Goal: Information Seeking & Learning: Learn about a topic

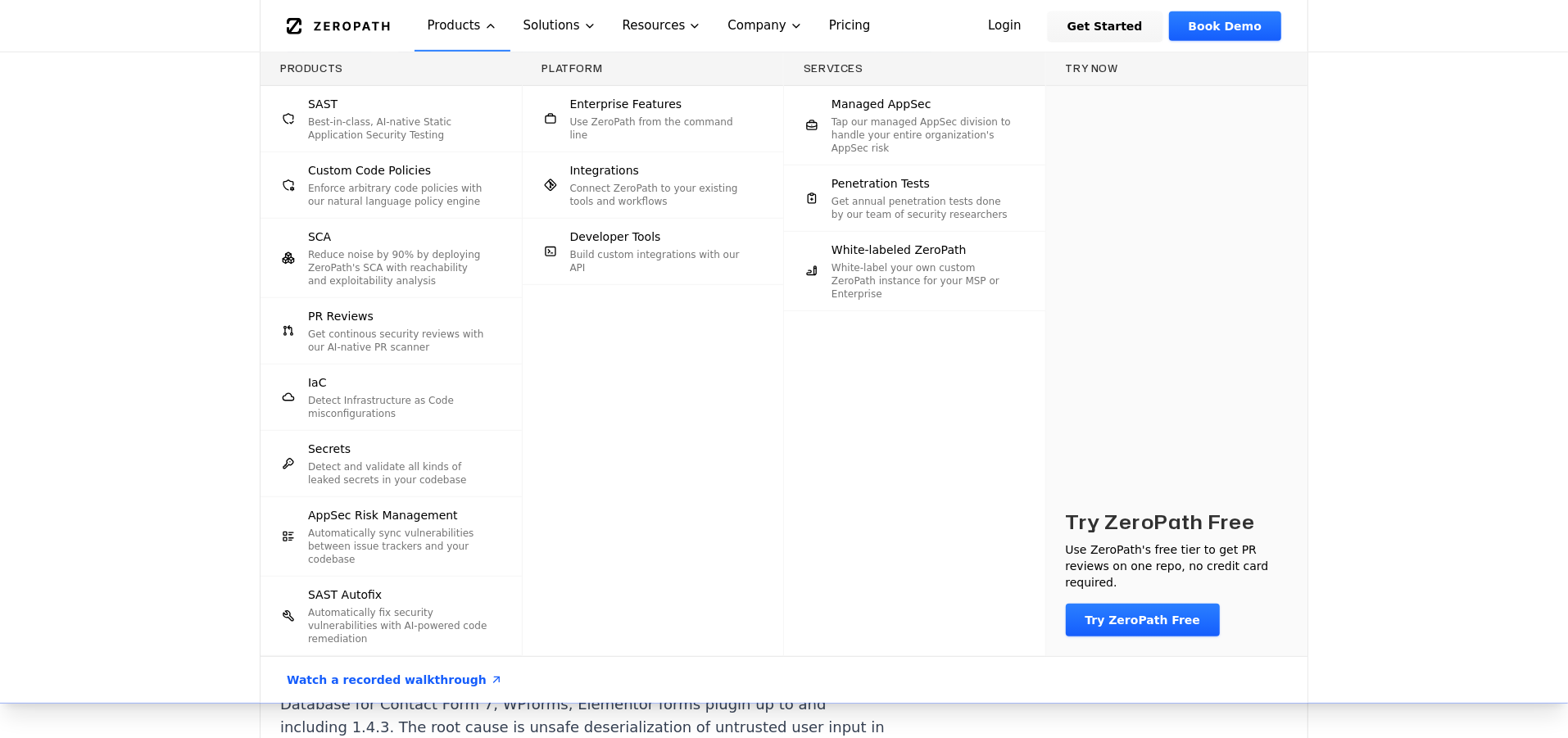
scroll to position [819, 0]
click at [1423, 610] on div "Products SAST Best-in-class, AI-native Static Application Security Testing Cust…" at bounding box center [784, 377] width 1568 height 651
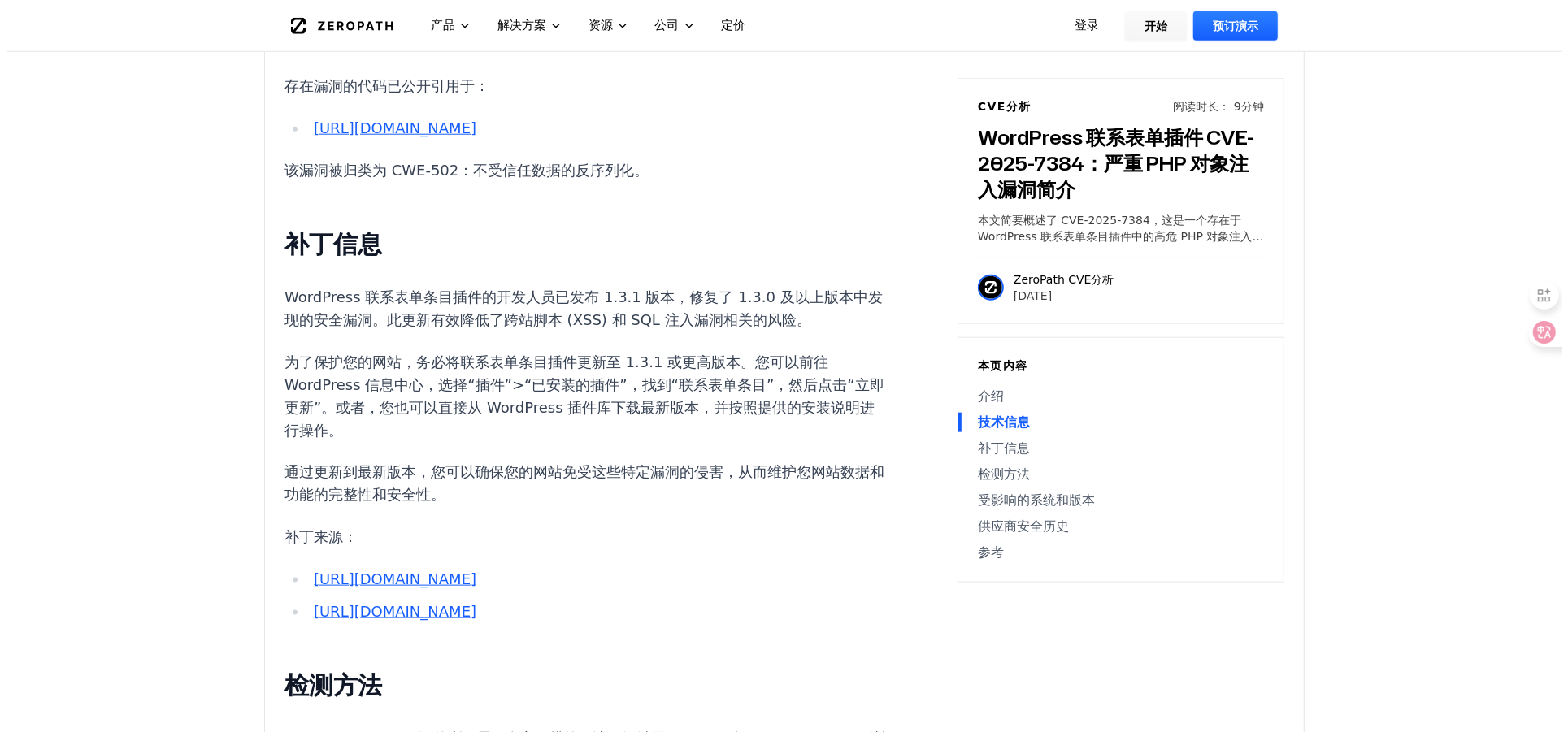
scroll to position [0, 0]
